Goal: Task Accomplishment & Management: Manage account settings

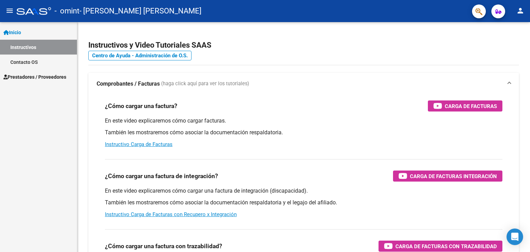
click at [45, 80] on span "Prestadores / Proveedores" at bounding box center [34, 77] width 63 height 8
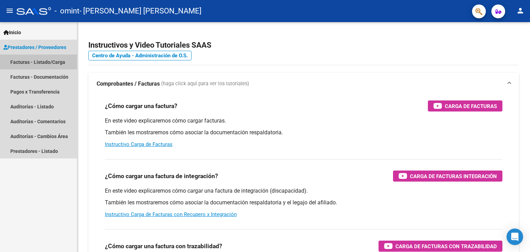
click at [39, 62] on link "Facturas - Listado/Carga" at bounding box center [38, 62] width 77 height 15
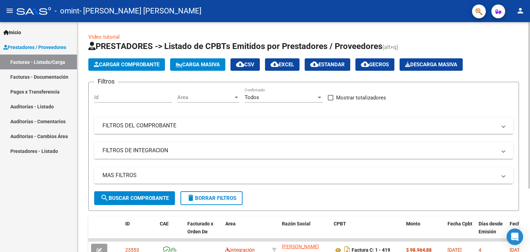
click at [525, 110] on div "Video tutorial PRESTADORES -> Listado de CPBTs Emitidos por Prestadores / Prove…" at bounding box center [303, 178] width 453 height 313
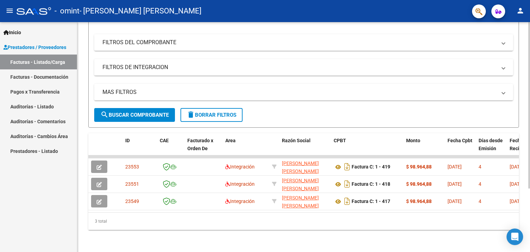
scroll to position [87, 0]
click at [522, 14] on mat-icon "person" at bounding box center [521, 11] width 8 height 8
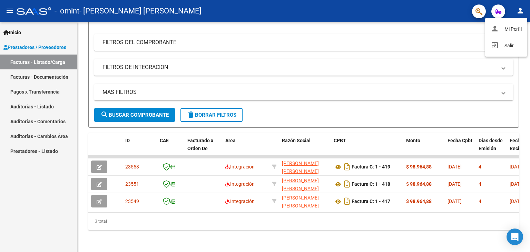
click at [522, 14] on div at bounding box center [265, 126] width 530 height 252
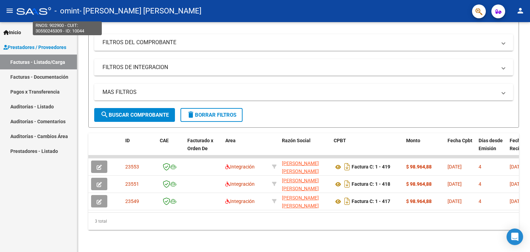
click at [73, 11] on span "- omint" at bounding box center [67, 10] width 25 height 15
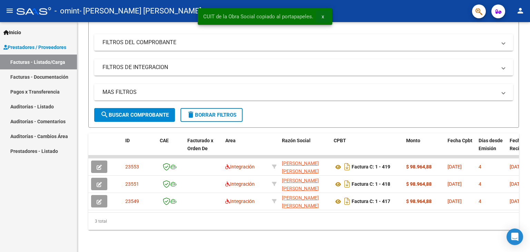
click at [325, 17] on button "x" at bounding box center [322, 16] width 13 height 12
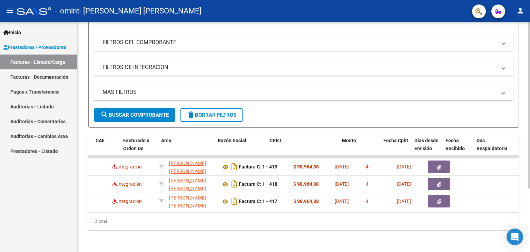
scroll to position [0, 0]
